Goal: Check status: Check status

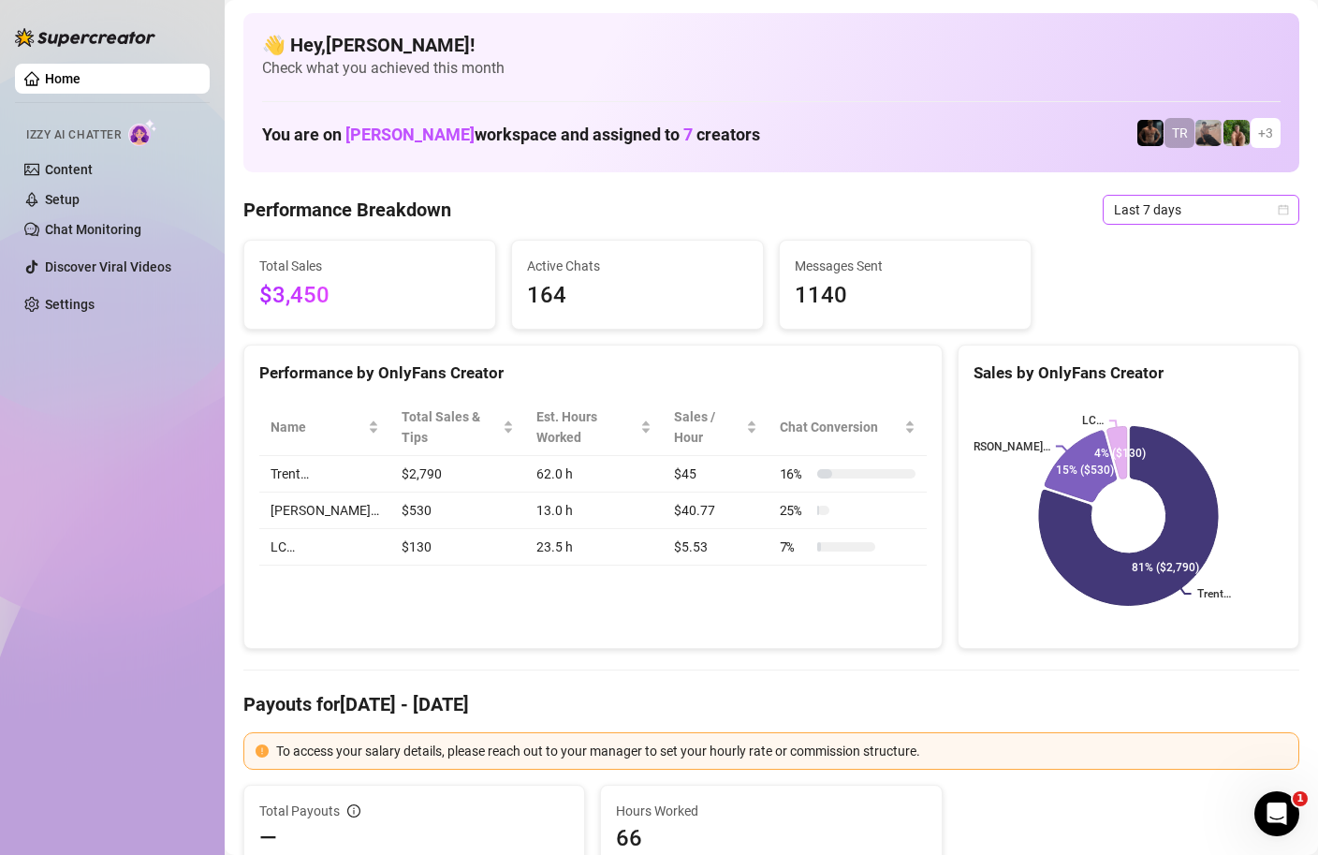
click at [1279, 201] on span "Last 7 days" at bounding box center [1201, 210] width 174 height 28
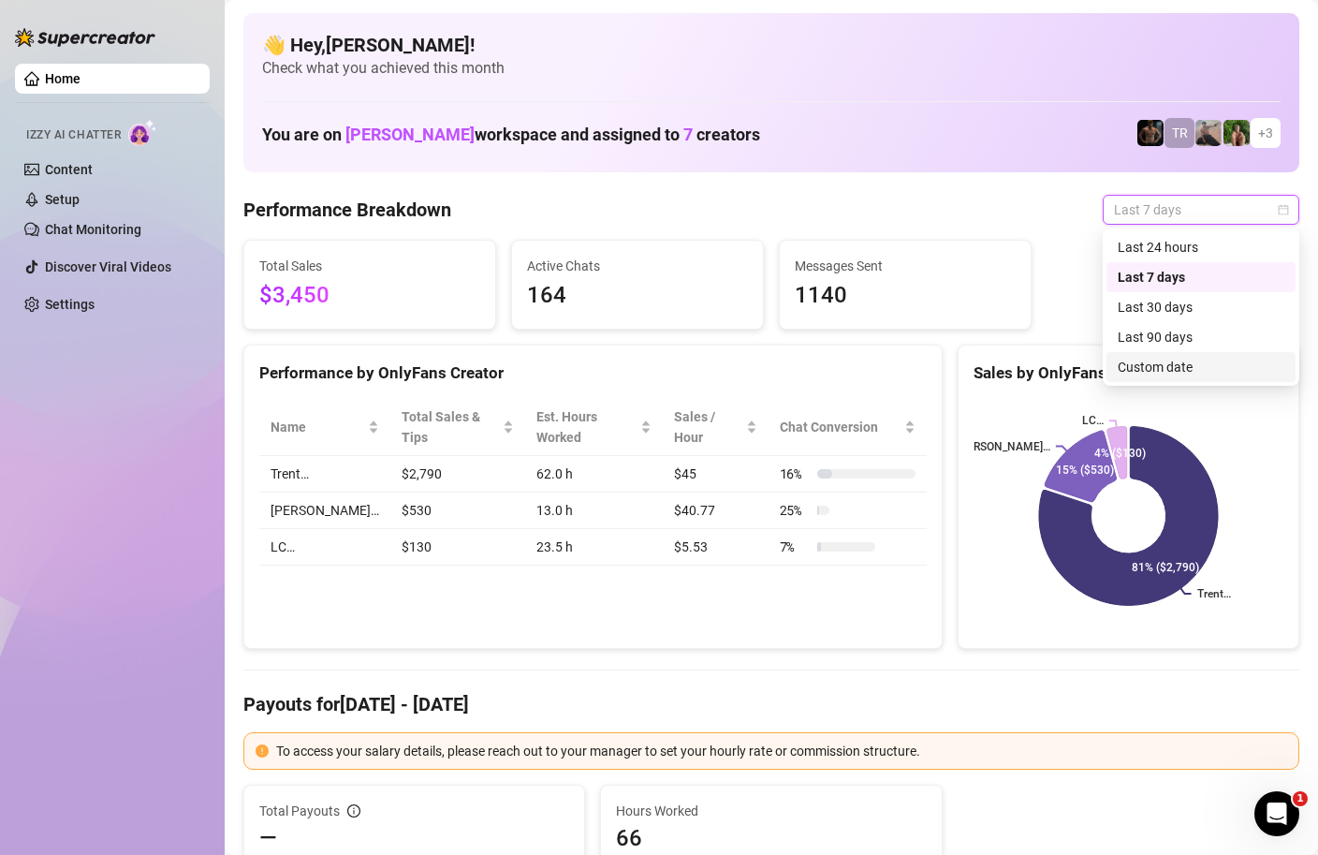
click at [1180, 373] on div "Custom date" at bounding box center [1201, 367] width 167 height 21
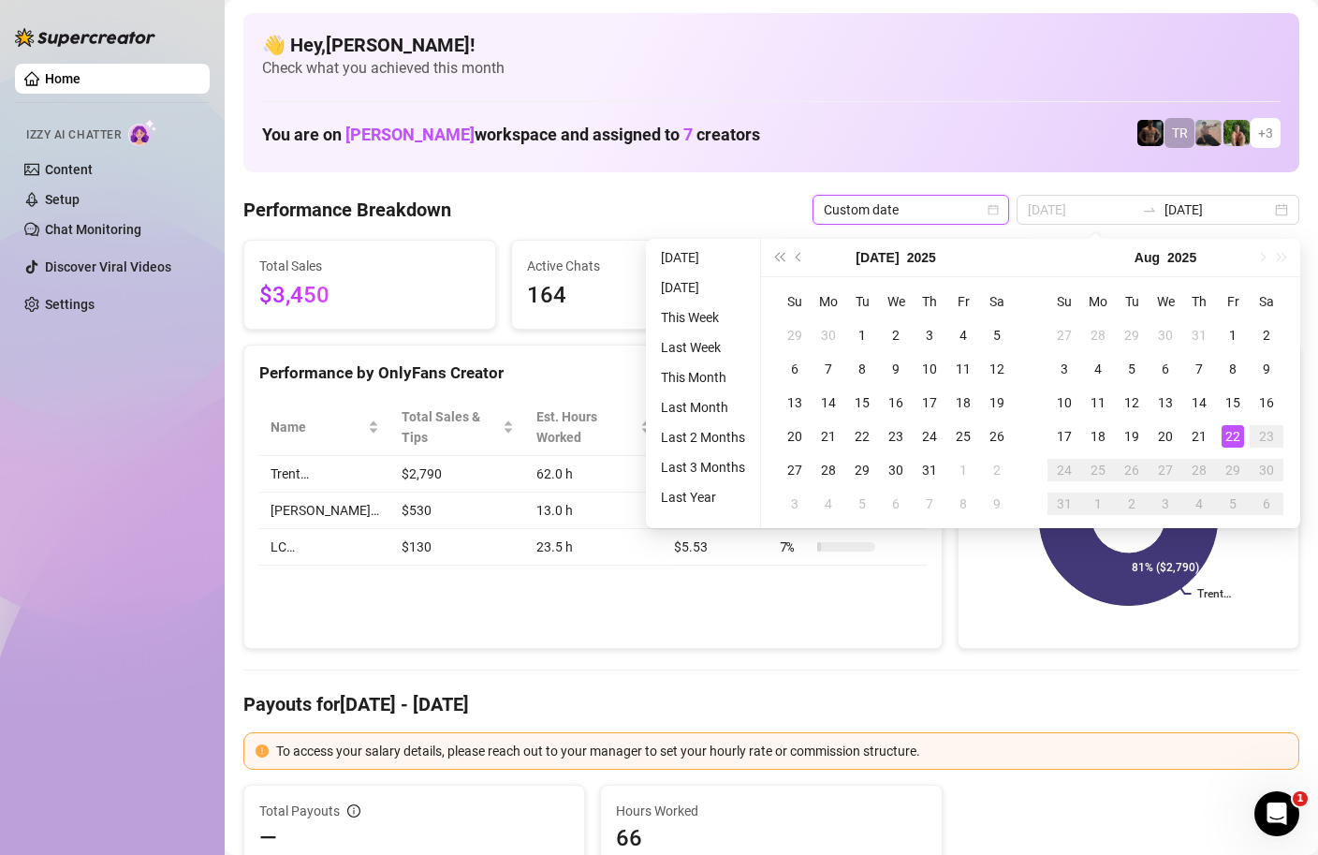
type input "[DATE]"
click at [1232, 436] on div "22" at bounding box center [1233, 436] width 22 height 22
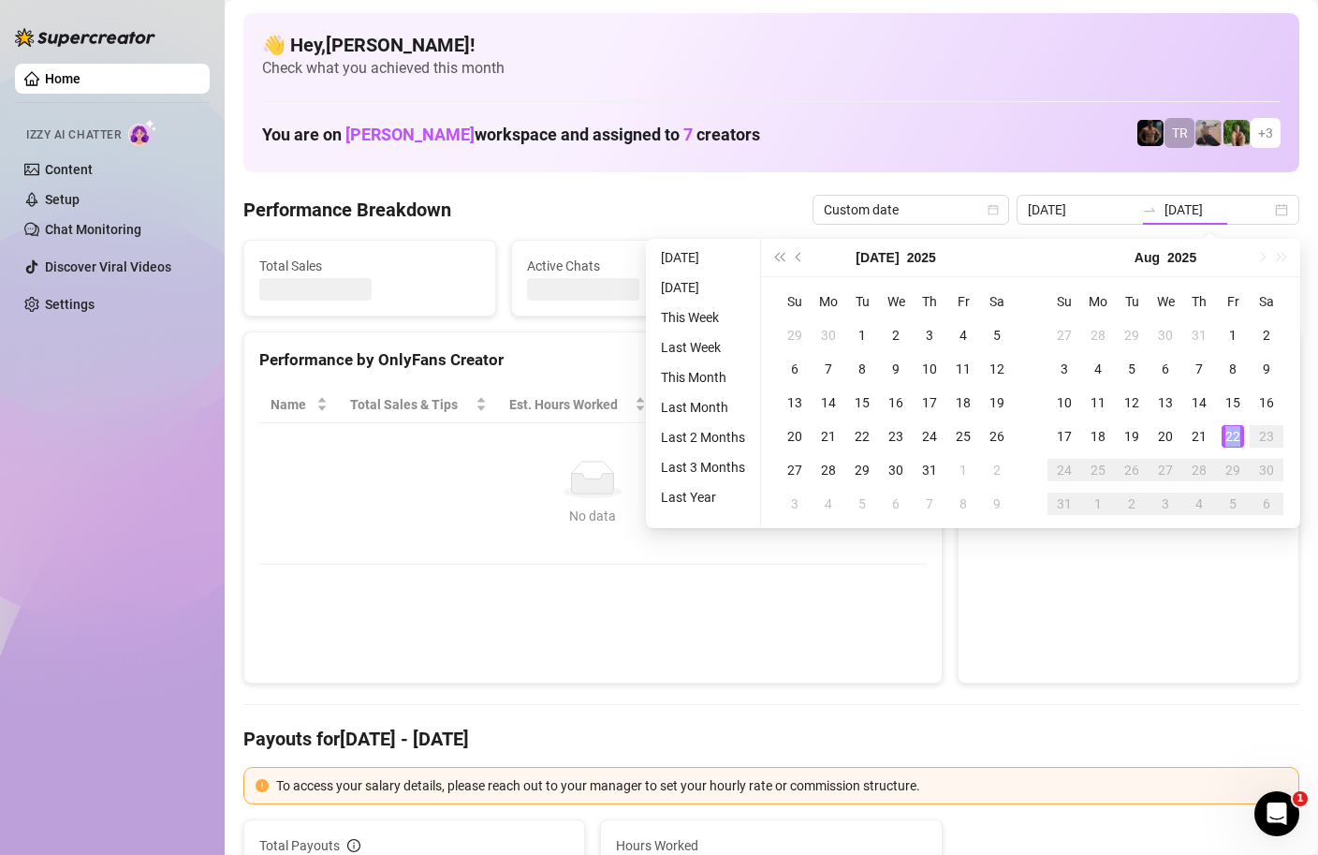
type input "[DATE]"
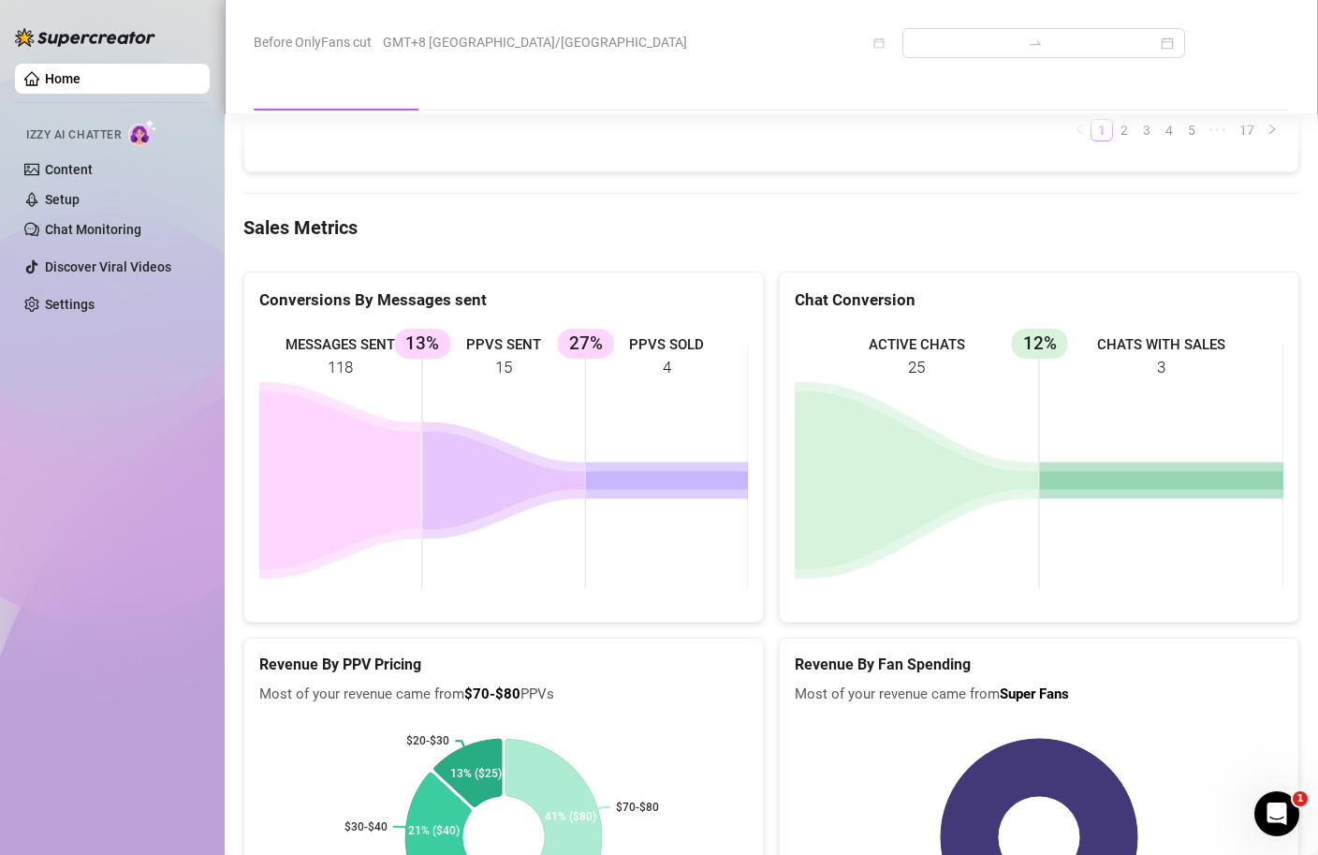
scroll to position [2474, 0]
